Goal: Task Accomplishment & Management: Use online tool/utility

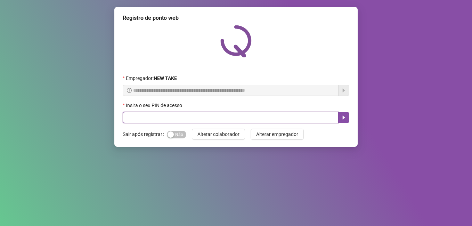
drag, startPoint x: 275, startPoint y: 116, endPoint x: 275, endPoint y: 110, distance: 5.9
click at [275, 116] on input "text" at bounding box center [231, 117] width 216 height 11
type input "*****"
click at [348, 116] on button "button" at bounding box center [343, 117] width 11 height 11
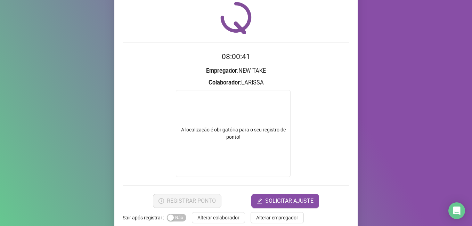
scroll to position [36, 0]
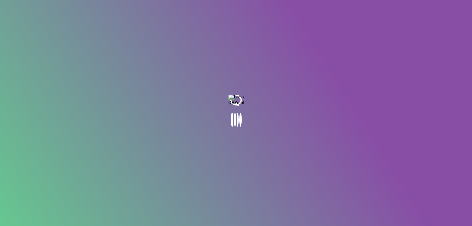
drag, startPoint x: 0, startPoint y: 0, endPoint x: 94, endPoint y: 89, distance: 129.2
click at [94, 89] on body at bounding box center [236, 113] width 472 height 226
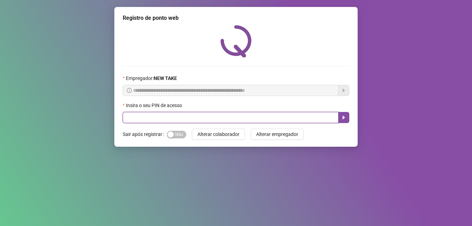
click at [287, 120] on input "text" at bounding box center [231, 117] width 216 height 11
type input "*****"
click at [345, 115] on icon "caret-right" at bounding box center [344, 118] width 6 height 6
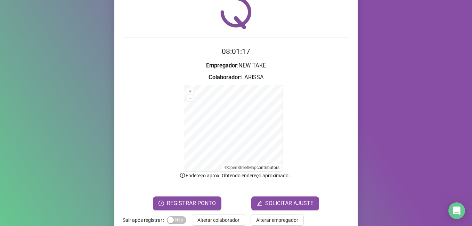
scroll to position [43, 0]
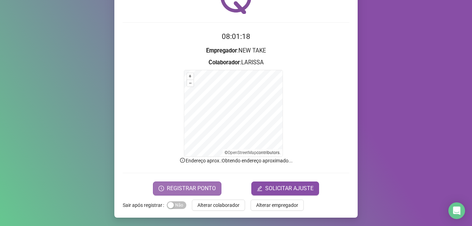
click at [214, 191] on button "REGISTRAR PONTO" at bounding box center [187, 188] width 68 height 14
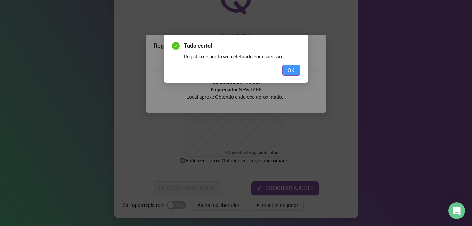
click at [294, 67] on button "OK" at bounding box center [291, 70] width 18 height 11
